Goal: Navigation & Orientation: Understand site structure

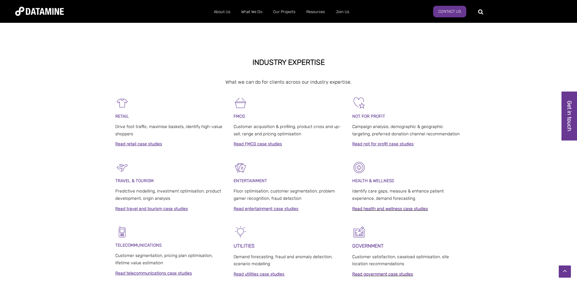
scroll to position [213, 0]
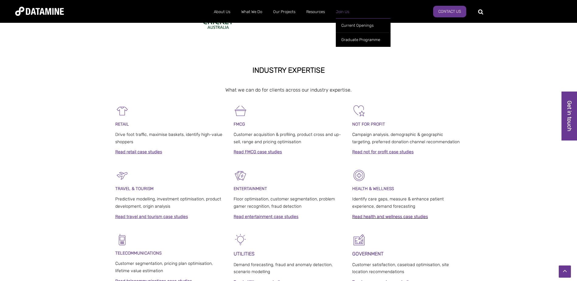
click at [350, 8] on link "Join Us" at bounding box center [343, 12] width 24 height 16
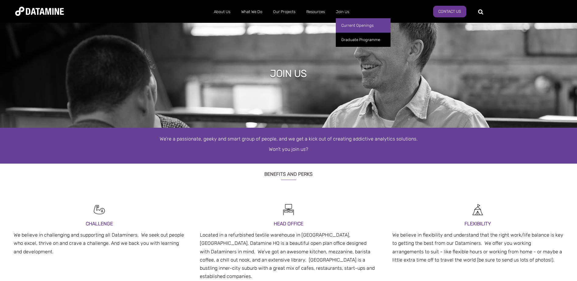
click at [347, 26] on link "Current Openings" at bounding box center [363, 25] width 55 height 14
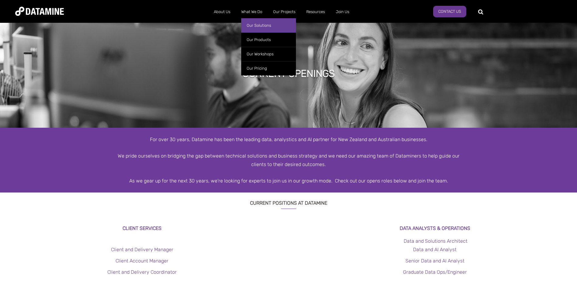
click at [264, 22] on link "Our Solutions" at bounding box center [268, 25] width 55 height 14
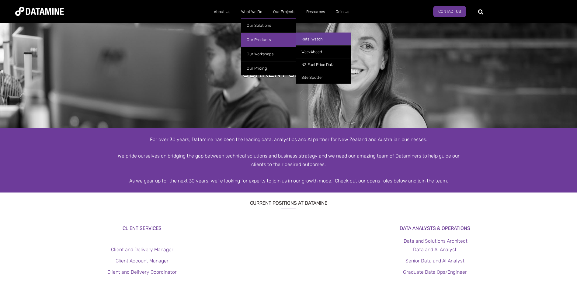
click at [319, 34] on link "Retailwatch" at bounding box center [323, 39] width 55 height 13
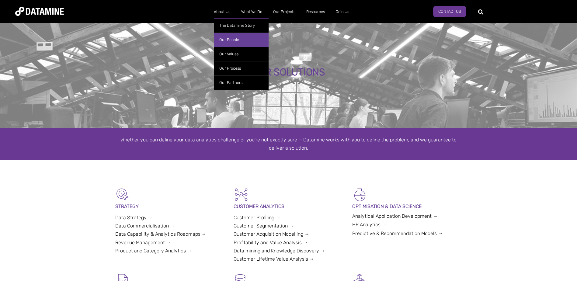
click at [228, 40] on link "Our People" at bounding box center [241, 40] width 55 height 14
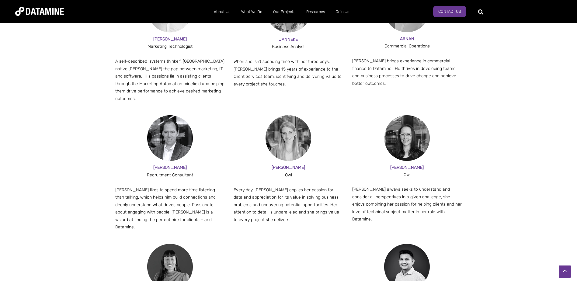
scroll to position [578, 0]
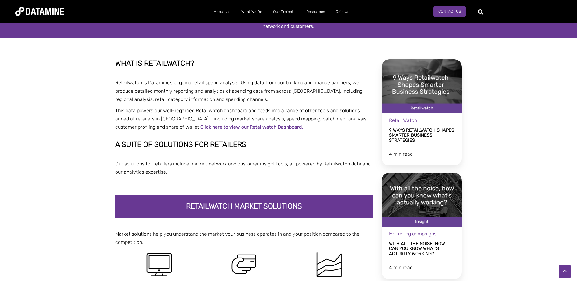
scroll to position [122, 0]
